Goal: Task Accomplishment & Management: Complete application form

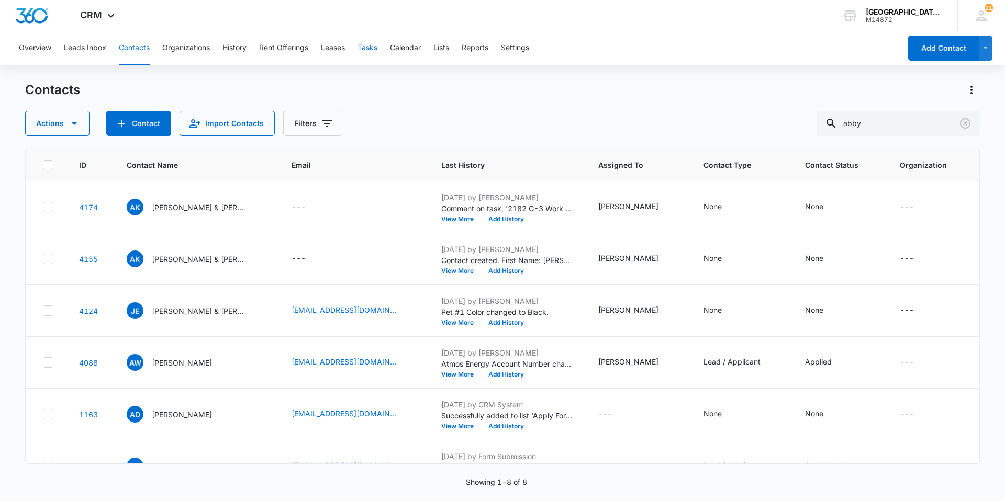
click at [357, 48] on div "Overview Leads Inbox Contacts Organizations History Rent Offerings Leases Tasks…" at bounding box center [457, 47] width 888 height 33
click at [361, 47] on button "Tasks" at bounding box center [367, 47] width 20 height 33
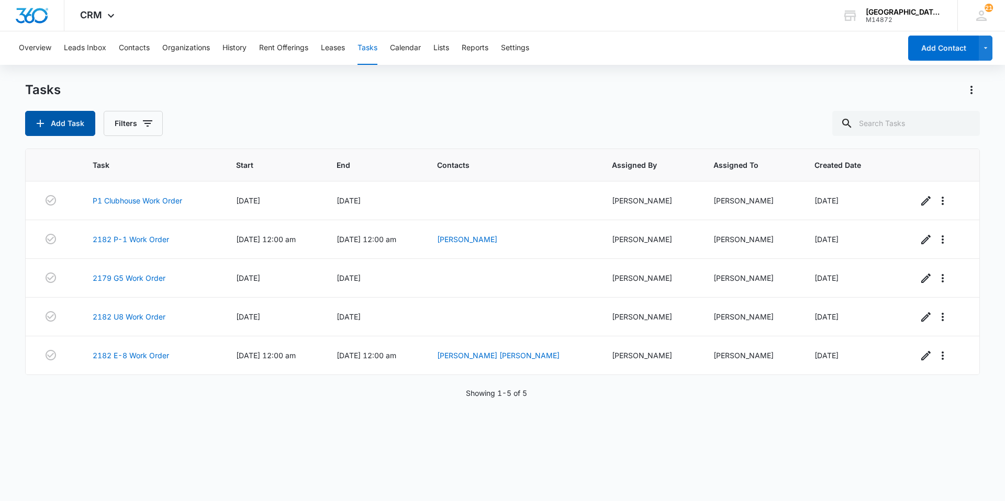
click at [86, 124] on button "Add Task" at bounding box center [60, 123] width 70 height 25
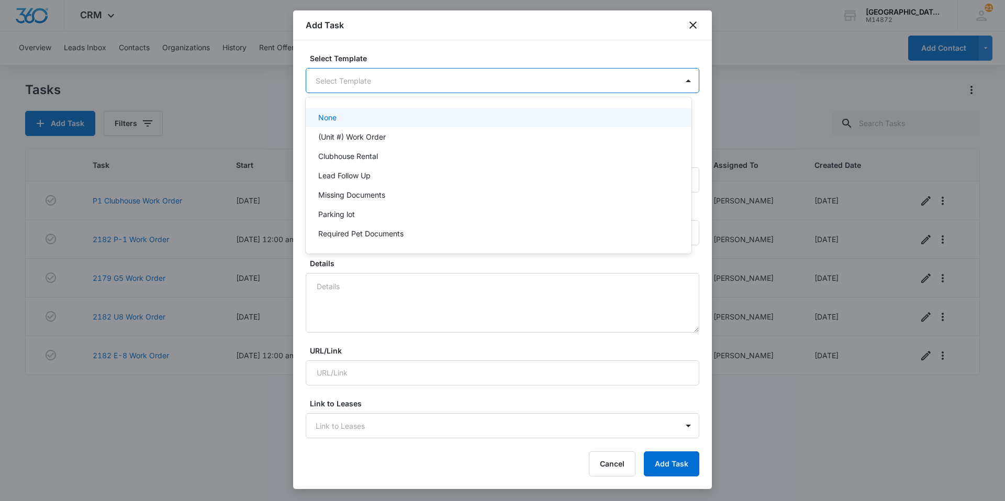
click at [364, 85] on body "CRM Apps Websites Forms CRM Email Social Content Ads Intelligence Files Brand S…" at bounding box center [502, 250] width 1005 height 501
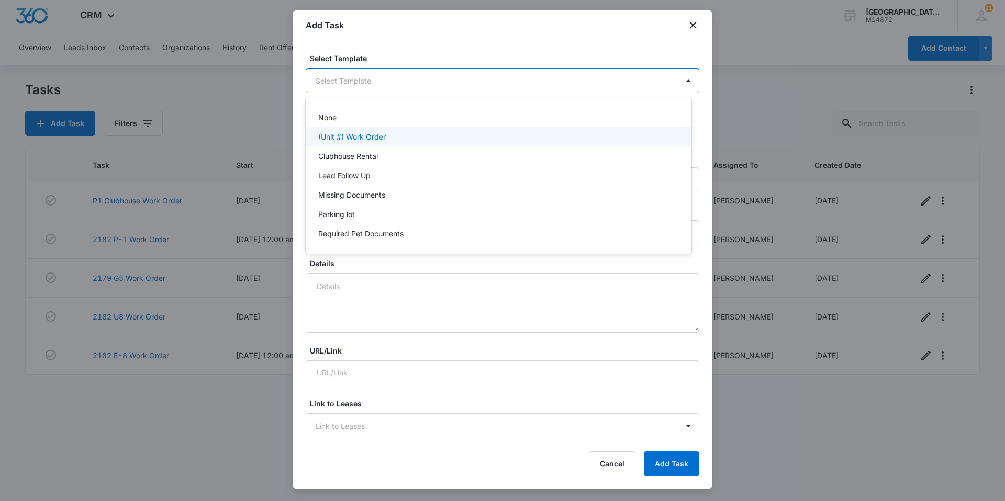
click at [345, 131] on div "(Unit #) Work Order" at bounding box center [499, 136] width 386 height 19
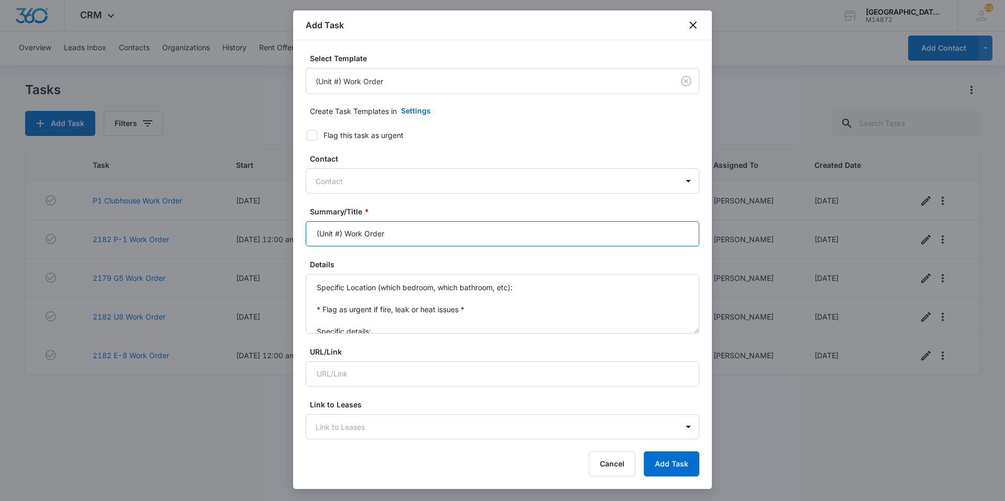
drag, startPoint x: 341, startPoint y: 234, endPoint x: 262, endPoint y: 255, distance: 81.8
click at [262, 255] on body "CRM Apps Websites Forms CRM Email Social Content Ads Intelligence Files Brand S…" at bounding box center [502, 250] width 1005 height 501
type input "2182 H6 Work Order"
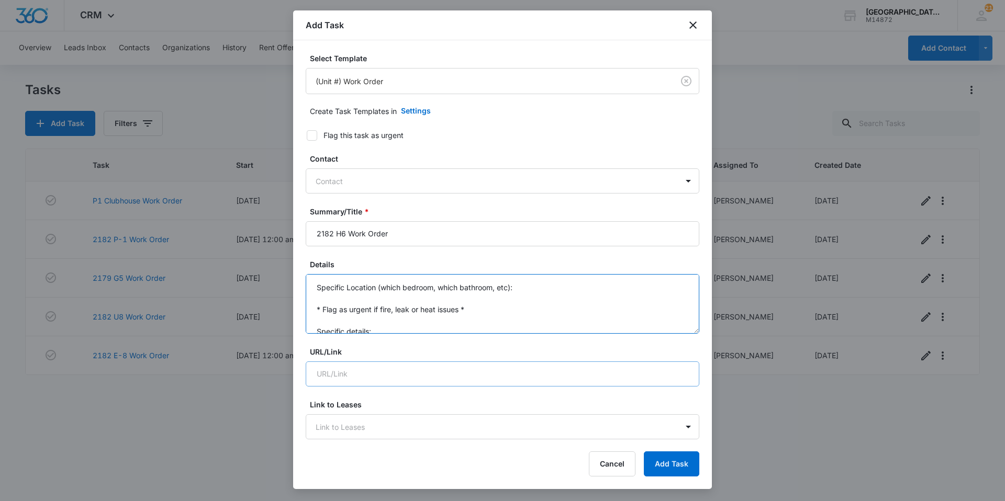
scroll to position [22, 0]
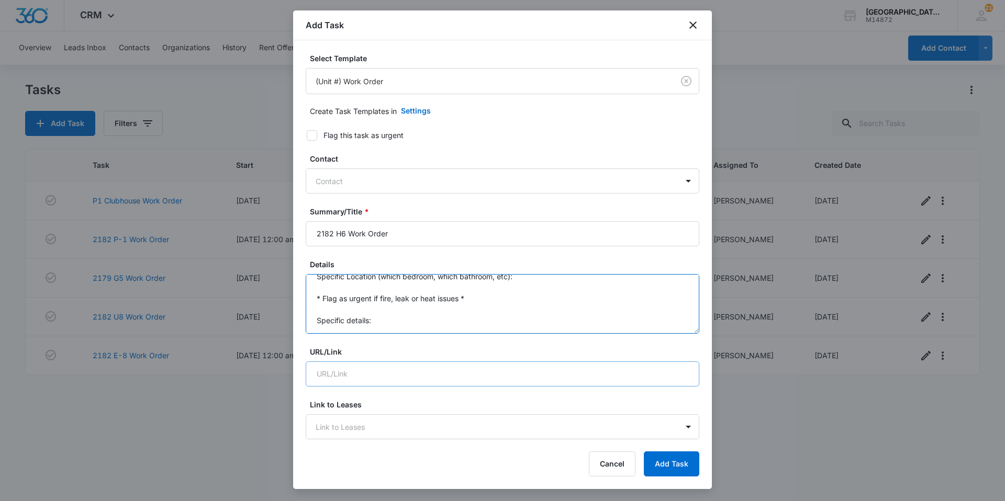
drag, startPoint x: 320, startPoint y: 286, endPoint x: 587, endPoint y: 373, distance: 281.1
click at [587, 373] on form "Select Template (Unit #) Work Order Create Task Templates in Settings Flag this…" at bounding box center [503, 510] width 394 height 915
type textarea "S"
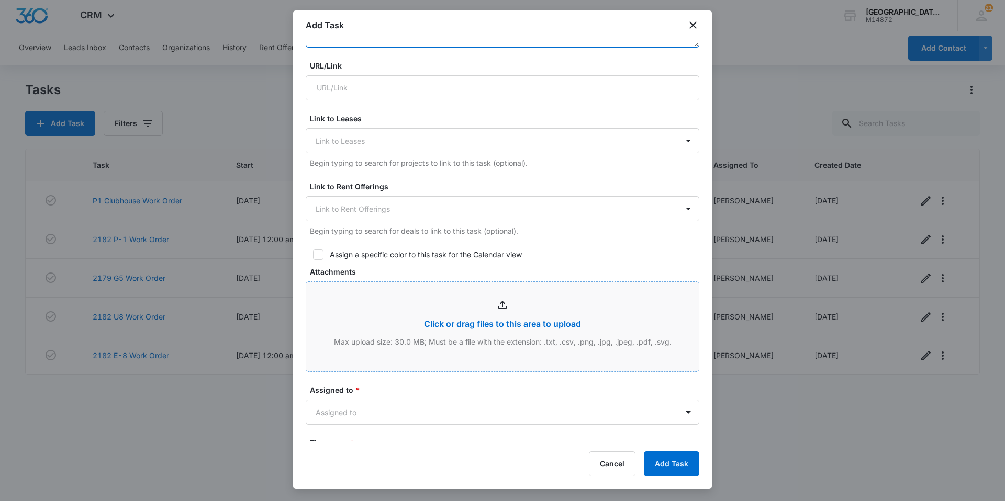
scroll to position [314, 0]
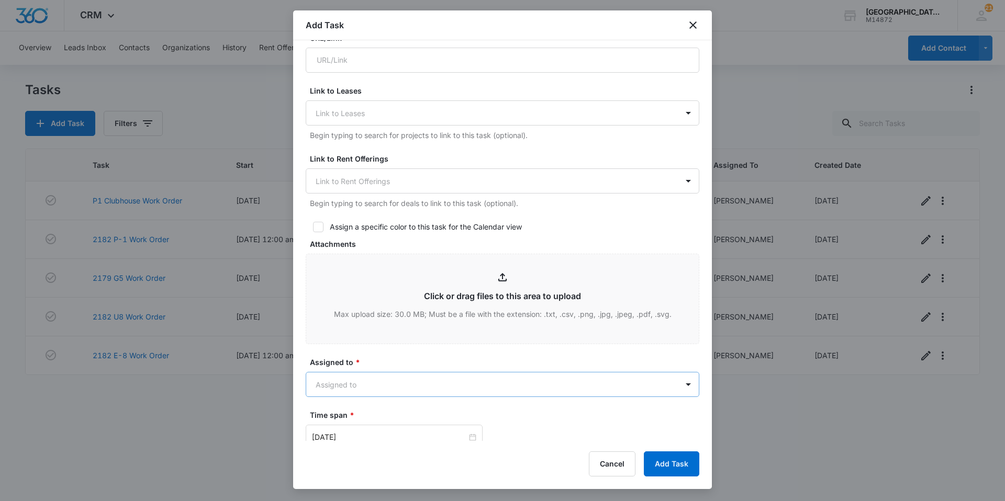
type textarea "Dryer is not drying."
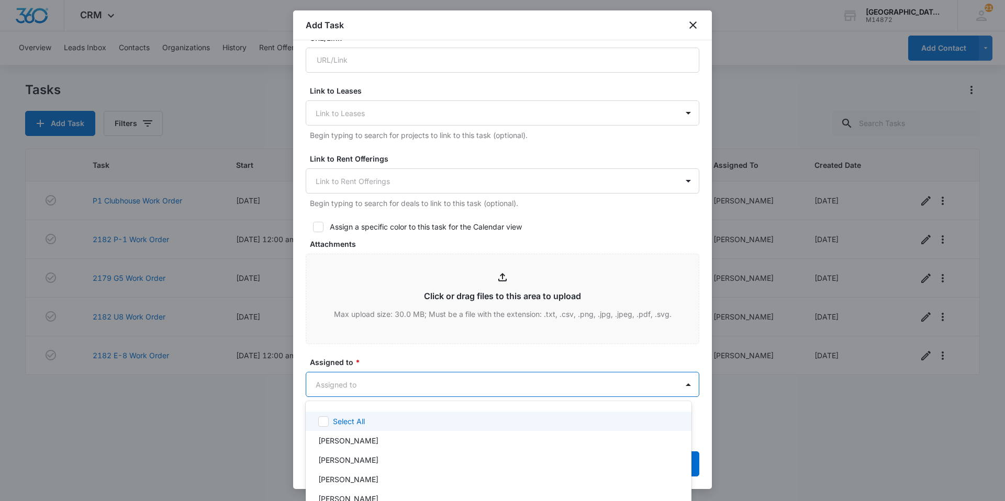
click at [379, 385] on body "CRM Apps Websites Forms CRM Email Social Content Ads Intelligence Files Brand S…" at bounding box center [502, 250] width 1005 height 501
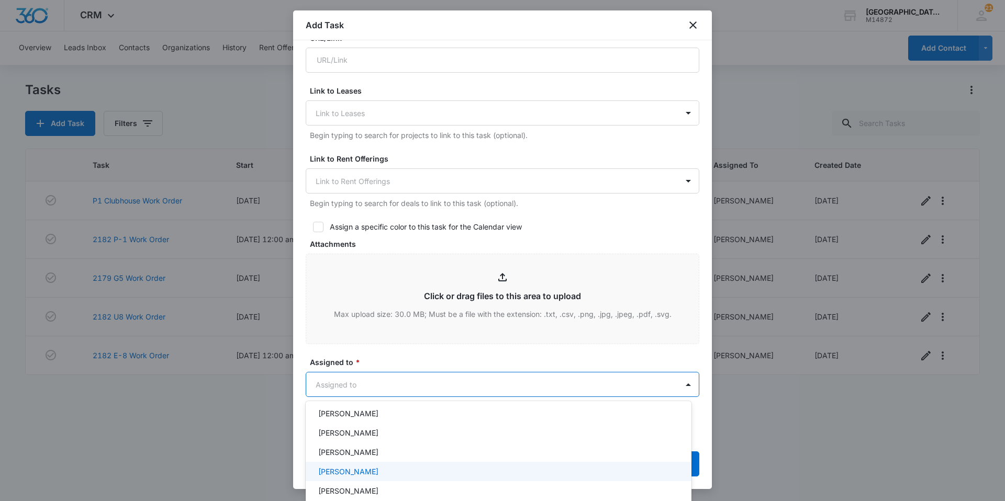
scroll to position [157, 0]
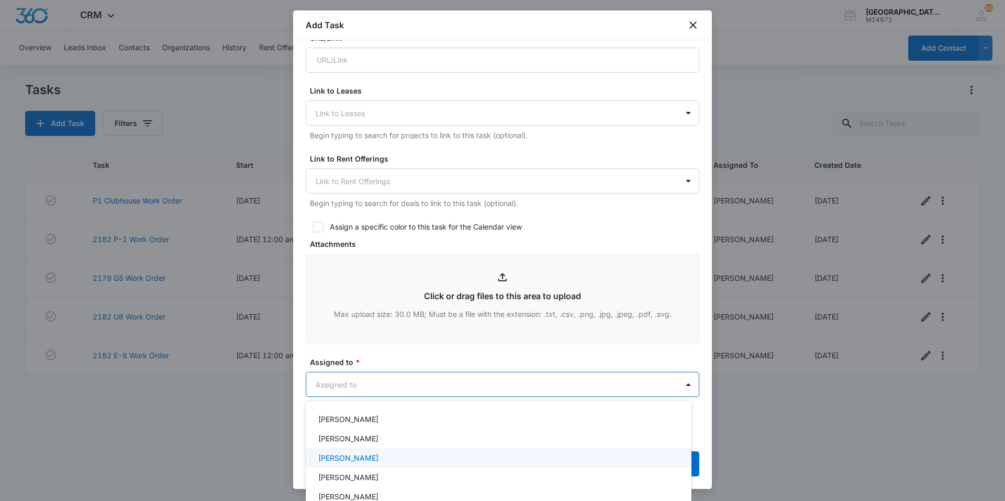
click at [383, 459] on div "[PERSON_NAME]" at bounding box center [497, 458] width 359 height 11
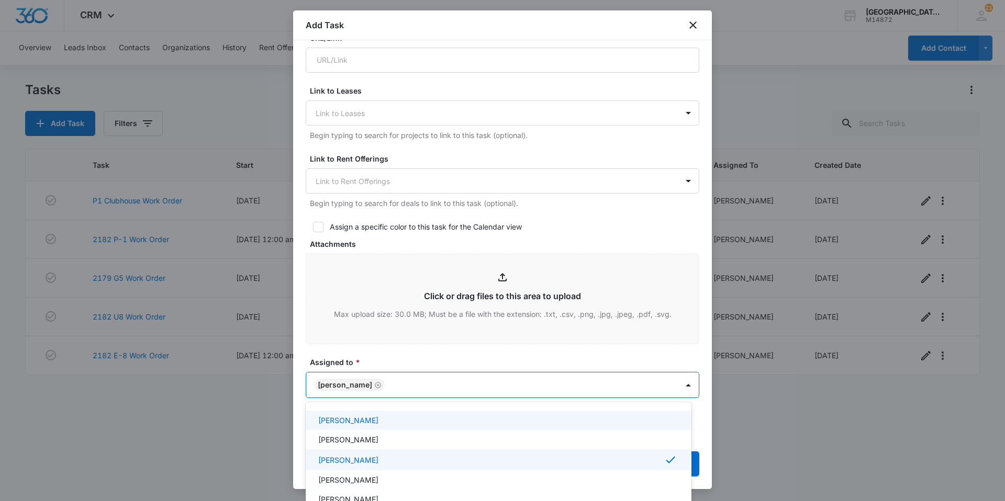
click at [440, 392] on div at bounding box center [502, 250] width 1005 height 501
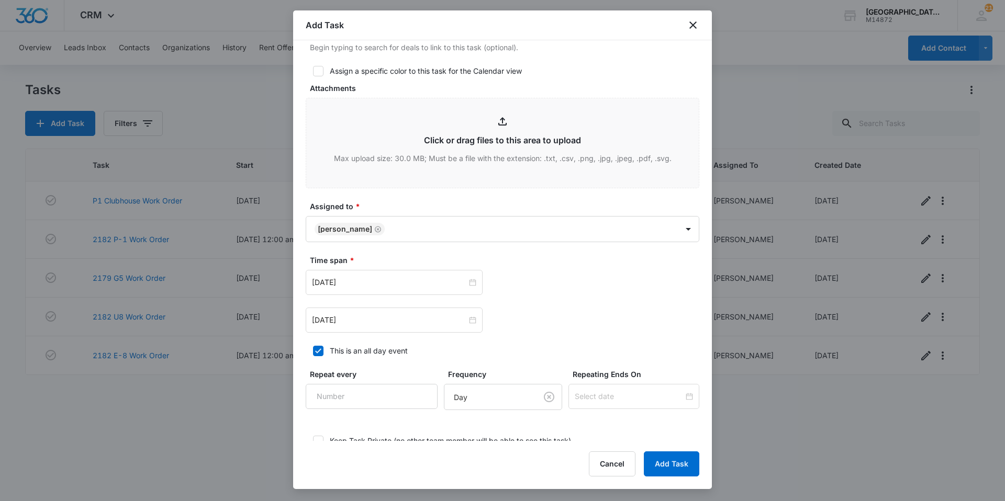
scroll to position [471, 0]
click at [376, 274] on div "[DATE]" at bounding box center [394, 281] width 177 height 25
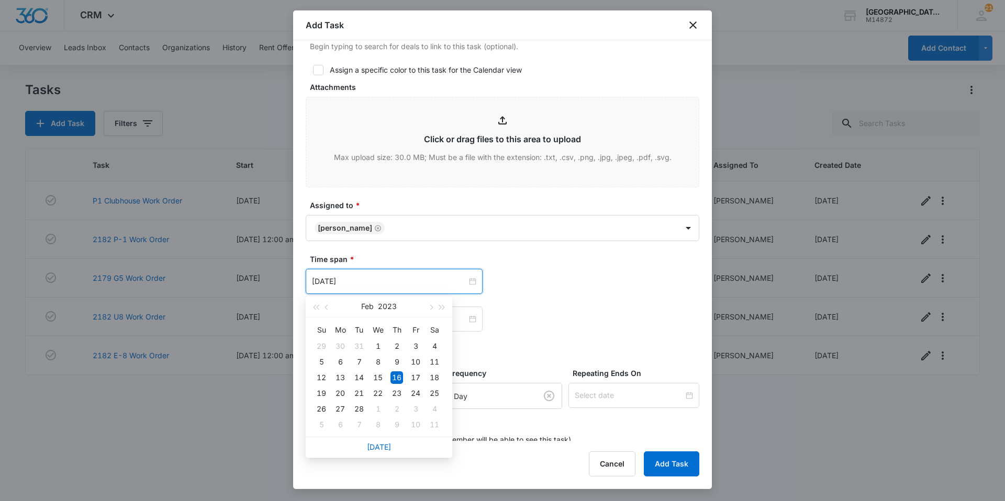
click at [383, 442] on div "[DATE]" at bounding box center [379, 447] width 147 height 21
click at [378, 443] on link "[DATE]" at bounding box center [379, 447] width 24 height 9
type input "[DATE]"
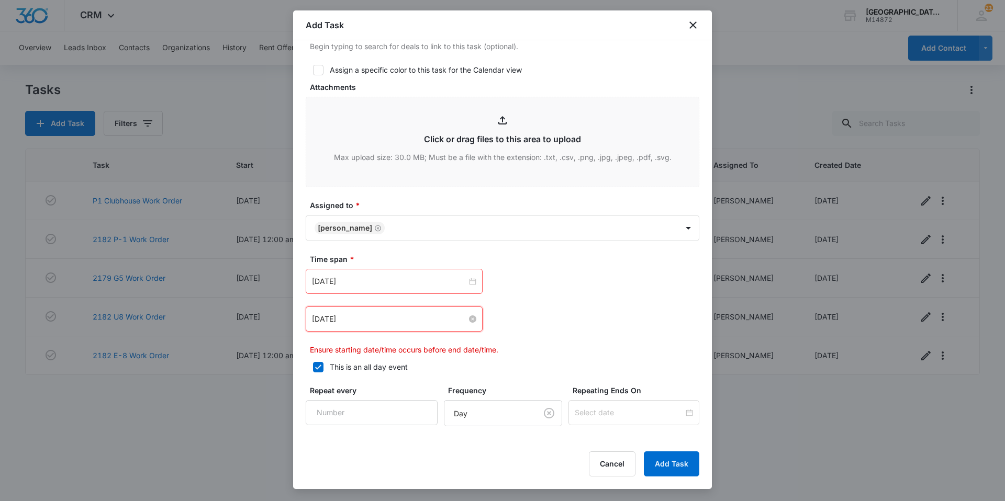
click at [370, 320] on input "[DATE]" at bounding box center [389, 320] width 155 height 12
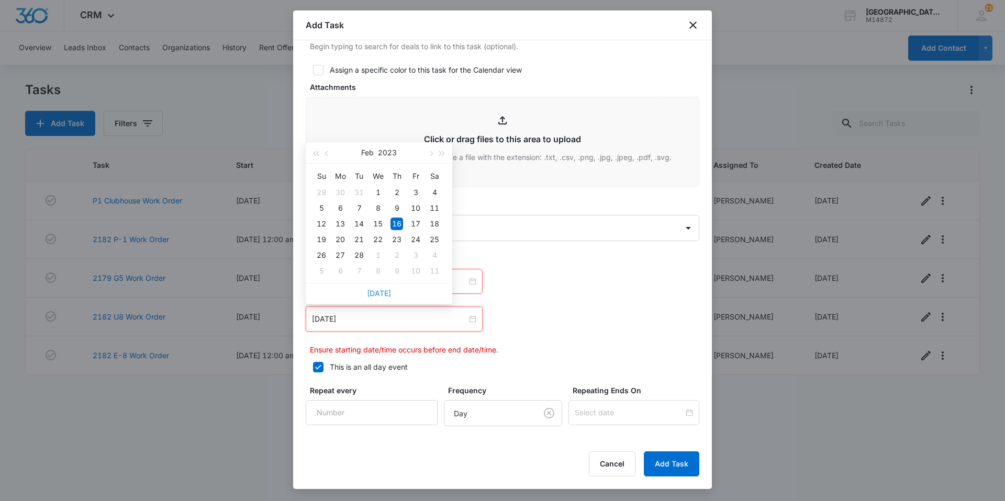
click at [377, 289] on link "[DATE]" at bounding box center [379, 293] width 24 height 9
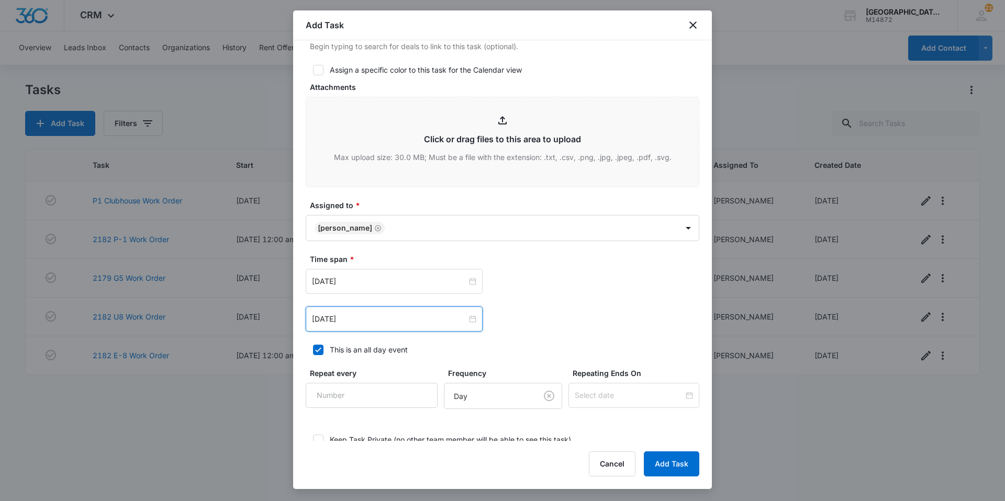
click at [390, 329] on div "[DATE]" at bounding box center [394, 319] width 177 height 25
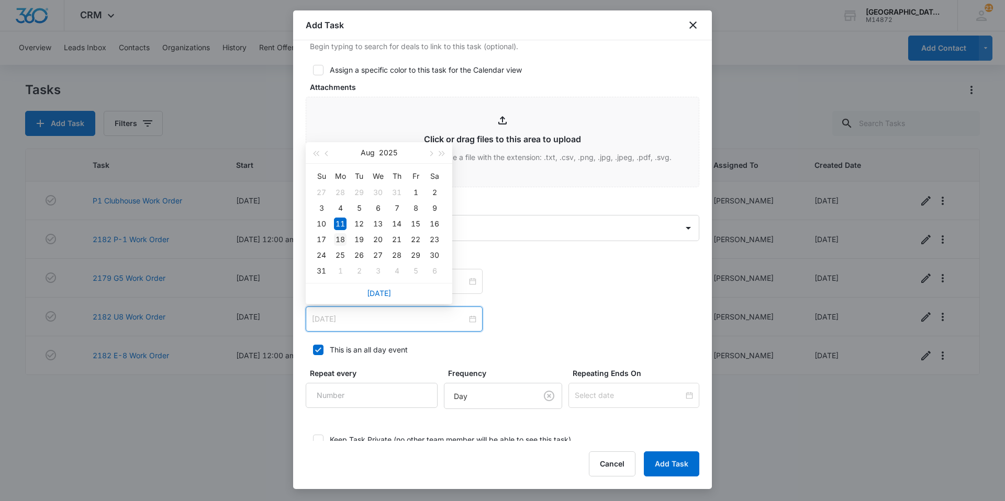
type input "[DATE]"
click at [343, 236] on div "18" at bounding box center [340, 239] width 13 height 13
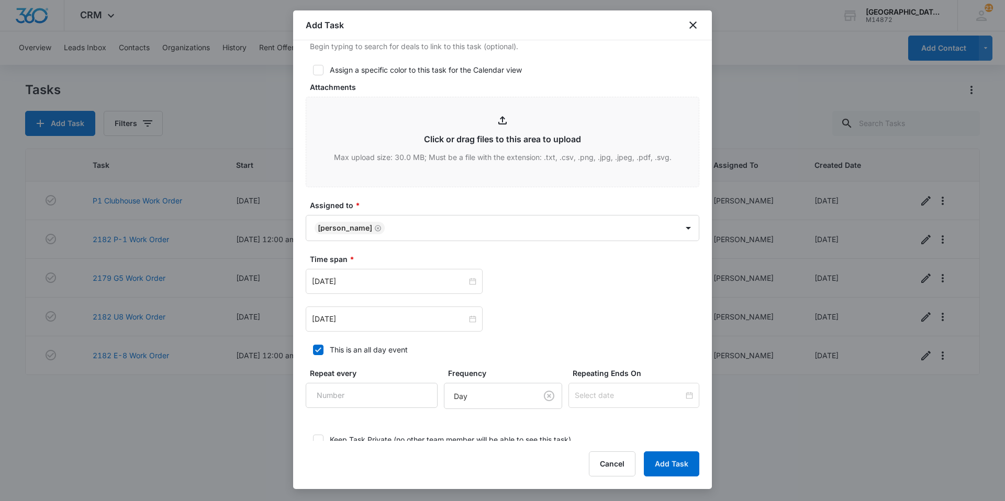
click at [580, 294] on div "[DATE] [DATE] Su Mo Tu We Th Fr Sa 27 28 29 30 31 1 2 3 4 5 6 7 8 9 10 11 12 13…" at bounding box center [503, 281] width 394 height 25
click at [681, 466] on button "Add Task" at bounding box center [671, 464] width 55 height 25
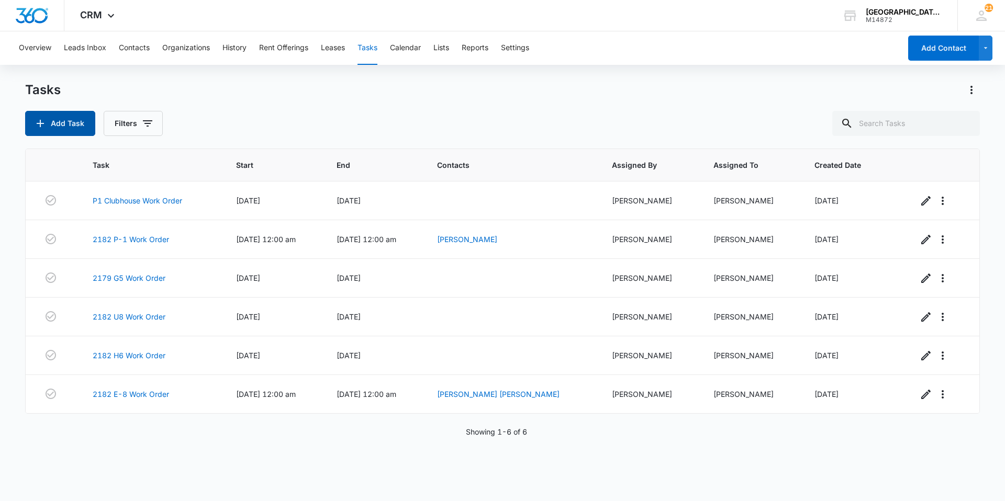
click at [70, 128] on button "Add Task" at bounding box center [60, 123] width 70 height 25
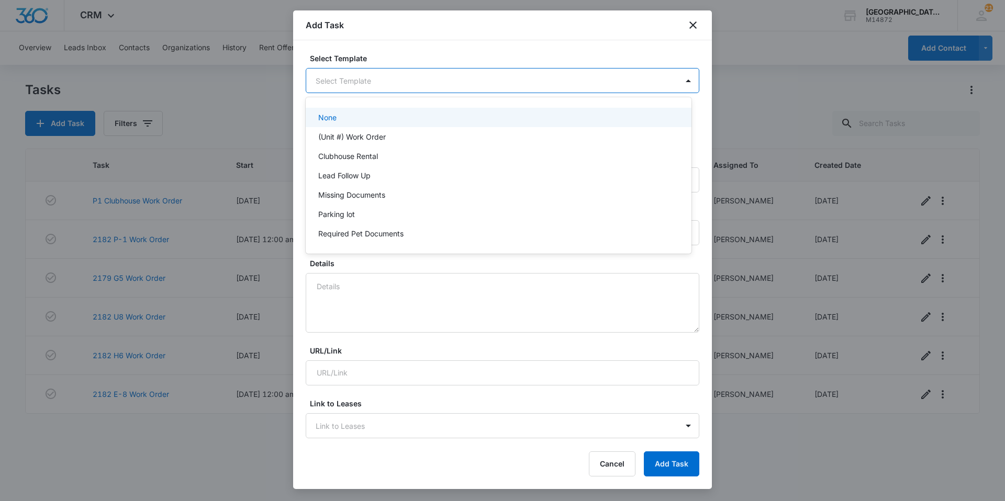
click at [331, 73] on body "CRM Apps Websites Forms CRM Email Social Content Ads Intelligence Files Brand S…" at bounding box center [502, 250] width 1005 height 501
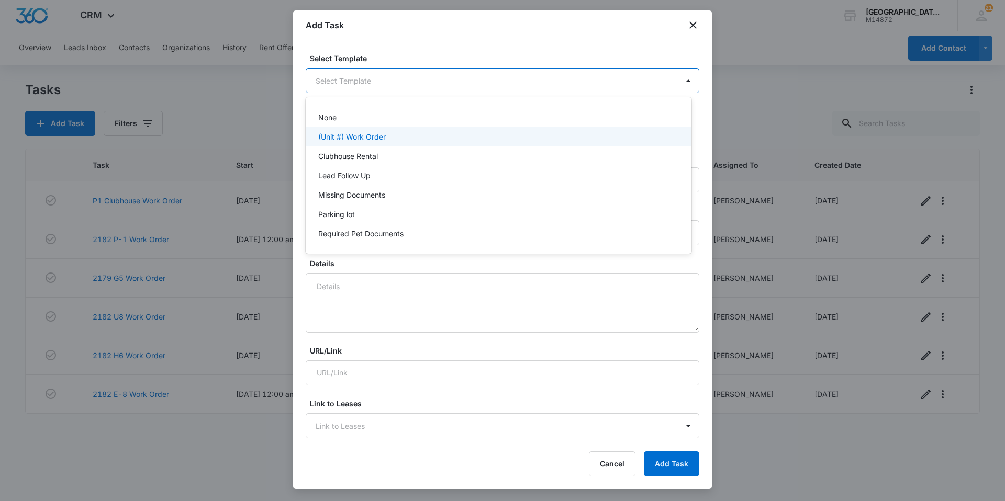
click at [340, 137] on p "(Unit #) Work Order" at bounding box center [352, 136] width 68 height 11
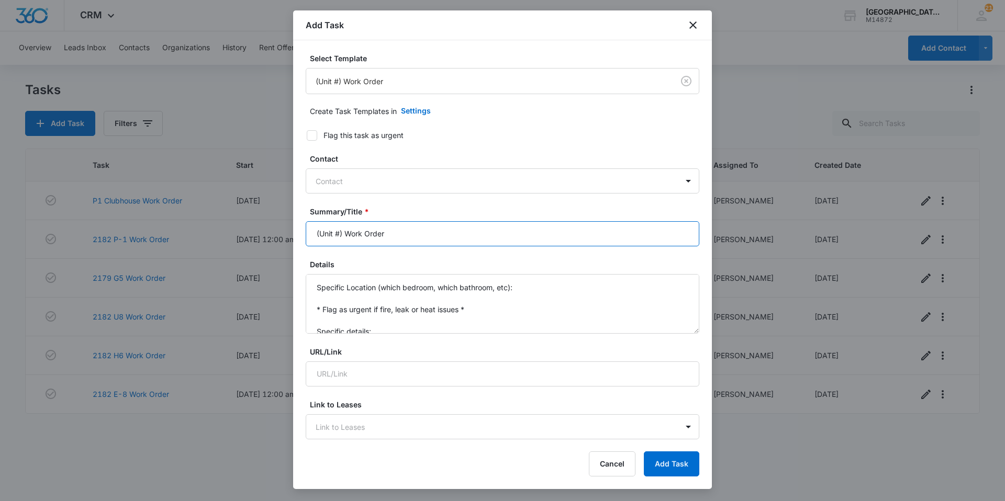
drag, startPoint x: 342, startPoint y: 228, endPoint x: 276, endPoint y: 229, distance: 66.5
click at [276, 229] on body "CRM Apps Websites Forms CRM Email Social Content Ads Intelligence Files Brand S…" at bounding box center [502, 250] width 1005 height 501
type input "2182 I-3 Work Order"
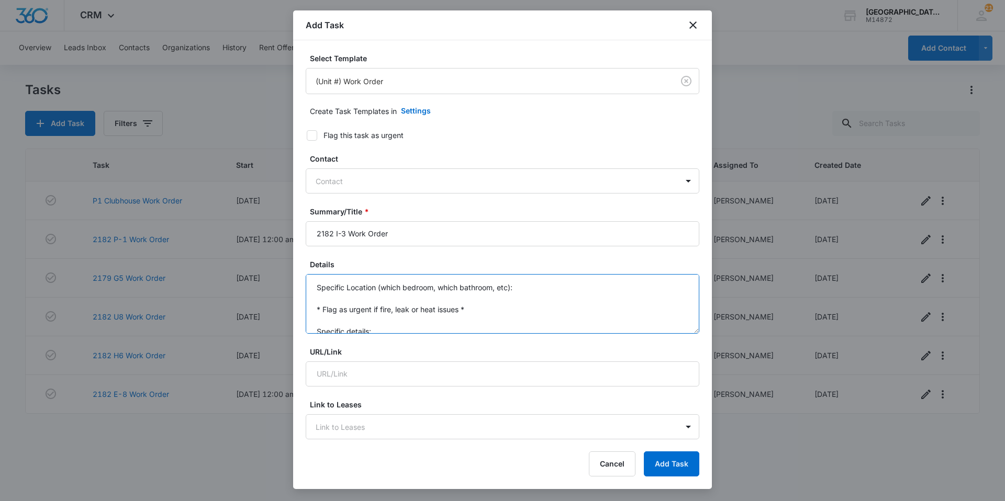
scroll to position [22, 0]
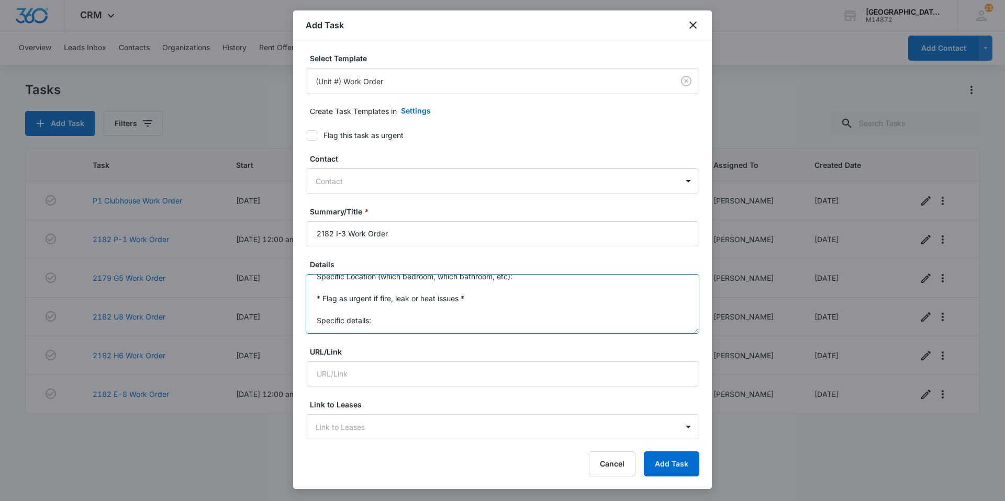
drag, startPoint x: 307, startPoint y: 282, endPoint x: 478, endPoint y: 393, distance: 203.3
click at [478, 393] on form "Select Template (Unit #) Work Order Create Task Templates in Settings Flag this…" at bounding box center [503, 510] width 394 height 915
type textarea "Fridge drawers are not installed properly"
